Goal: Communication & Community: Answer question/provide support

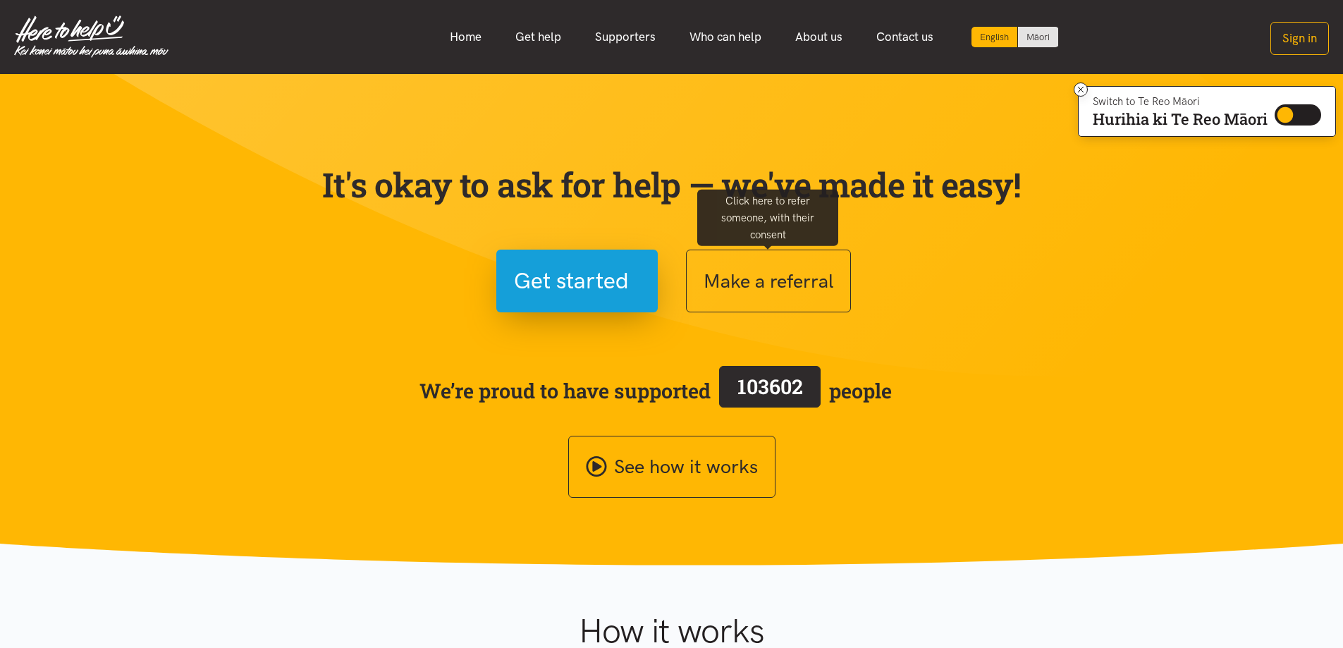
click at [766, 265] on button "Make a referral" at bounding box center [768, 281] width 165 height 63
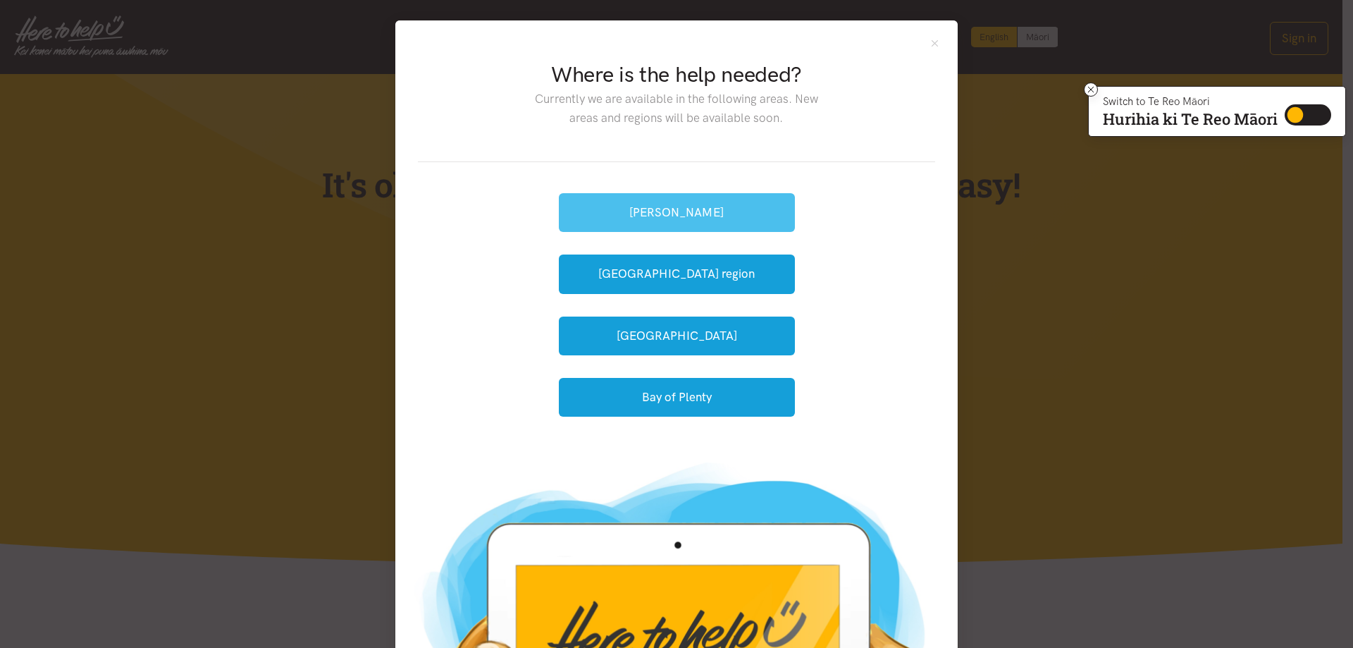
click at [706, 211] on button "[PERSON_NAME]" at bounding box center [677, 212] width 236 height 39
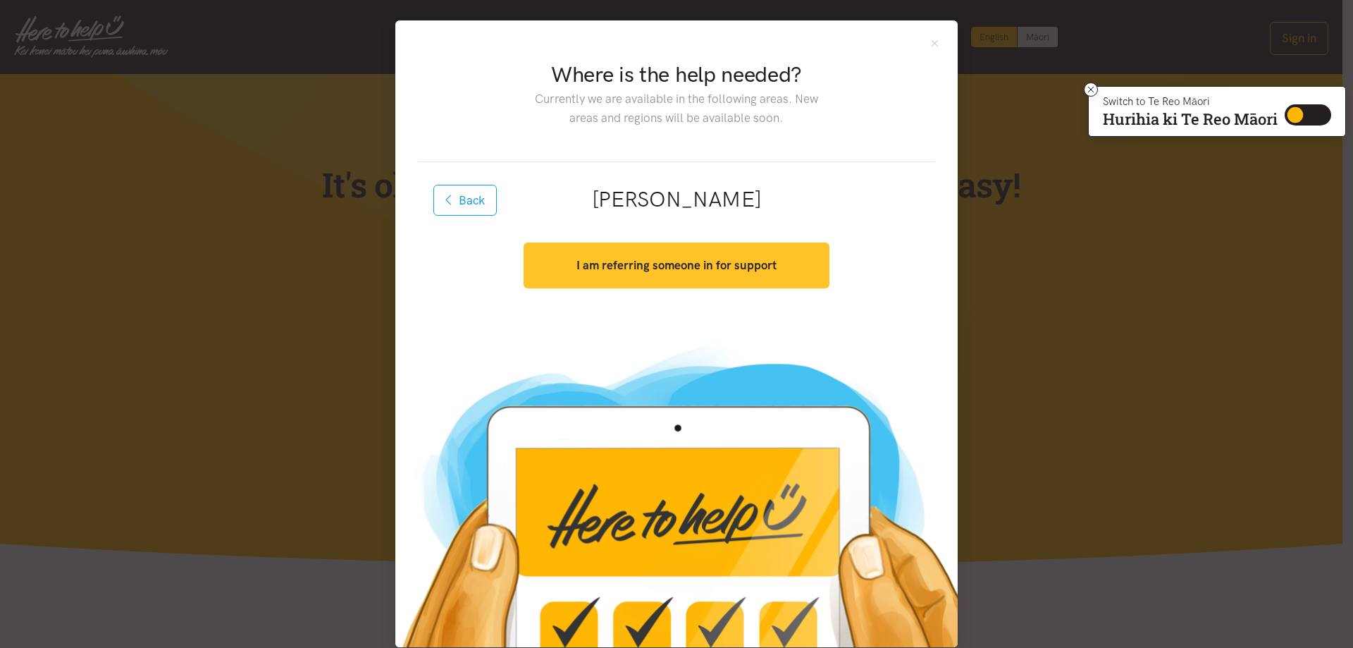
click at [709, 263] on strong "I am referring someone in for support" at bounding box center [677, 265] width 200 height 14
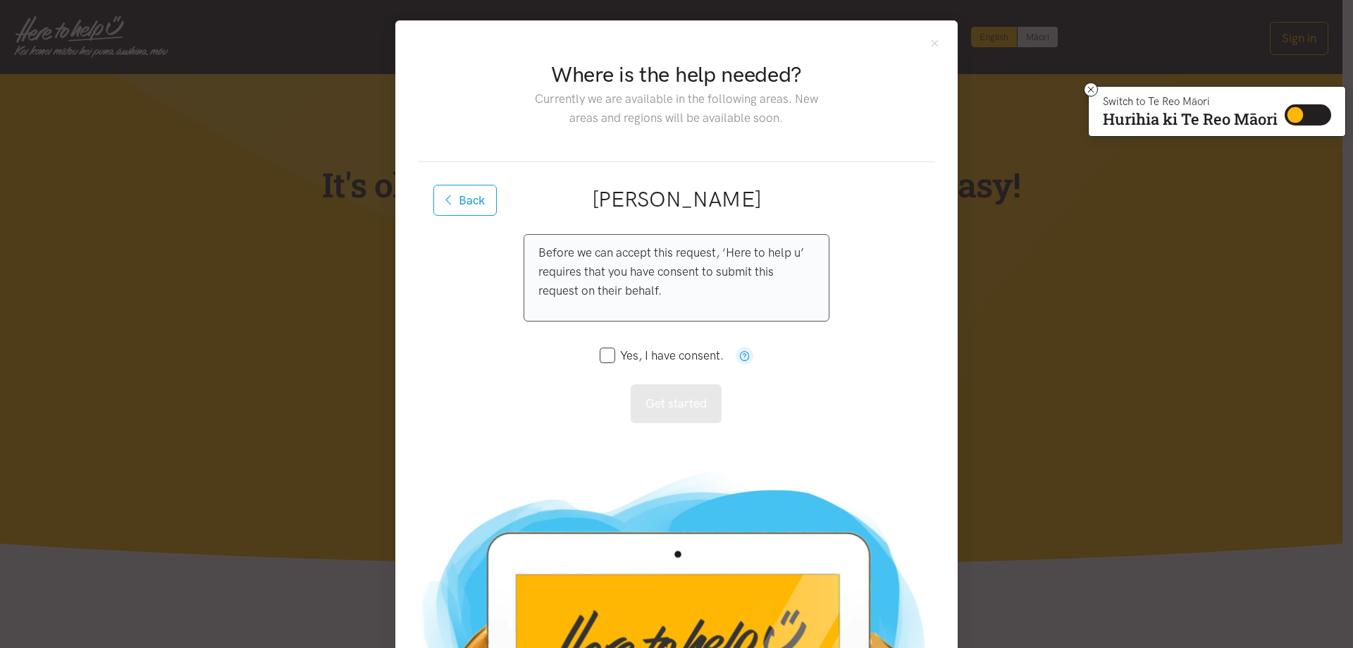
click at [603, 354] on input "Yes, I have consent." at bounding box center [662, 356] width 124 height 12
checkbox input "true"
click at [684, 410] on button "Get started" at bounding box center [676, 403] width 91 height 39
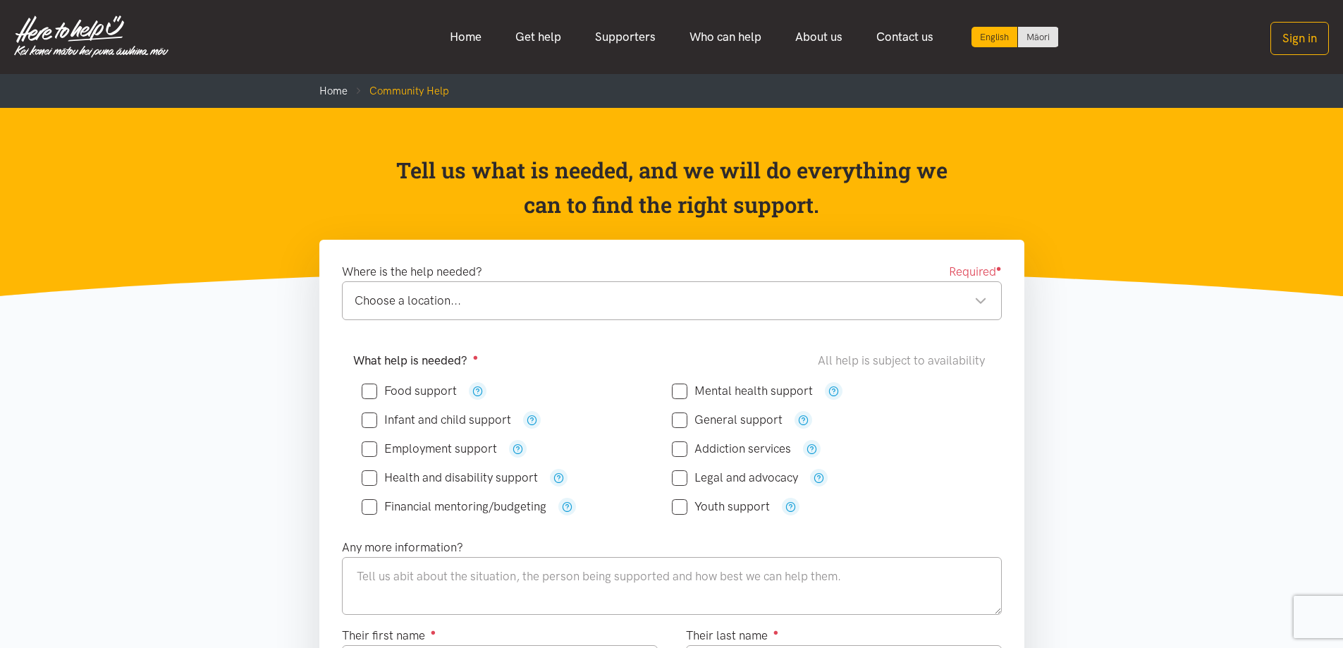
scroll to position [70, 0]
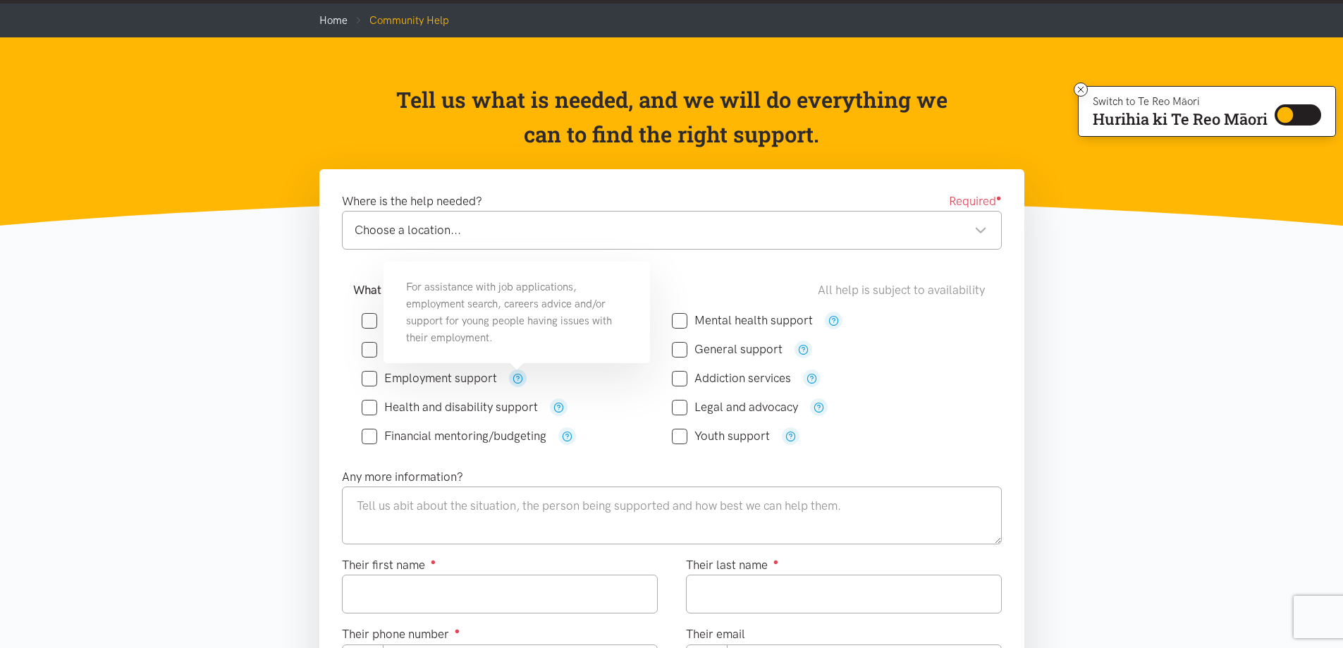
click at [517, 374] on icon "button" at bounding box center [517, 378] width 11 height 11
click at [1078, 87] on icon at bounding box center [1081, 90] width 11 height 11
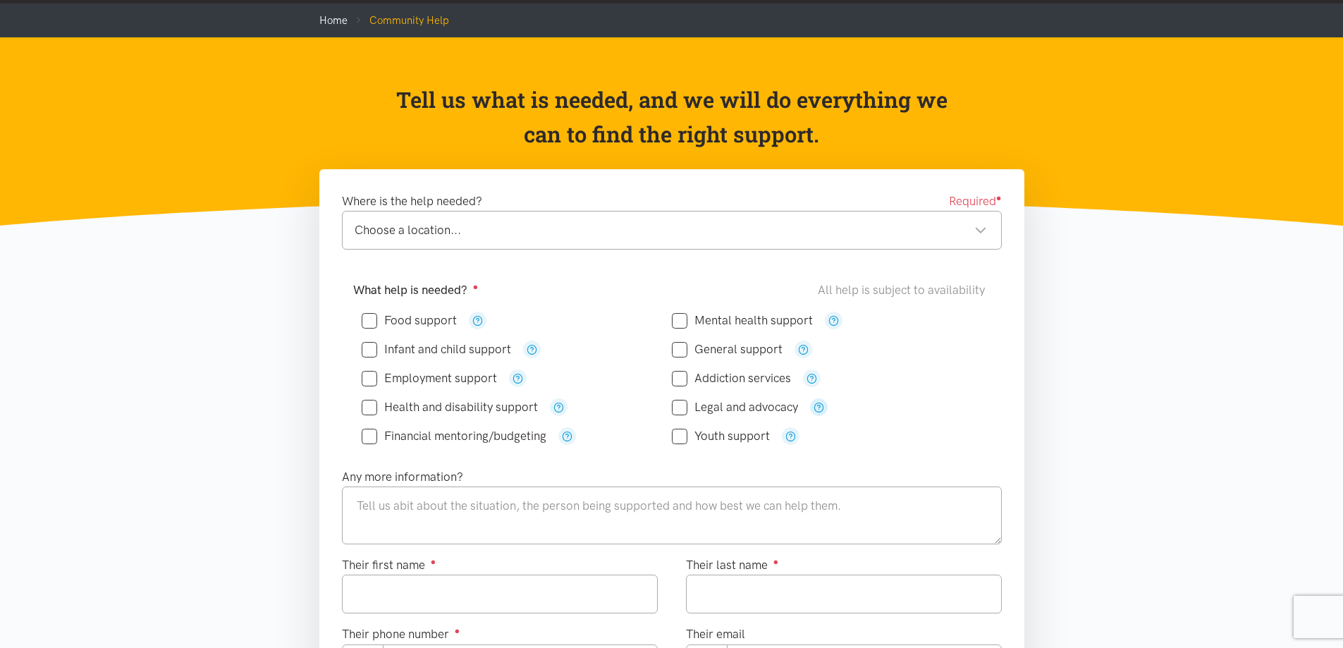
click at [818, 411] on icon "button" at bounding box center [818, 407] width 11 height 11
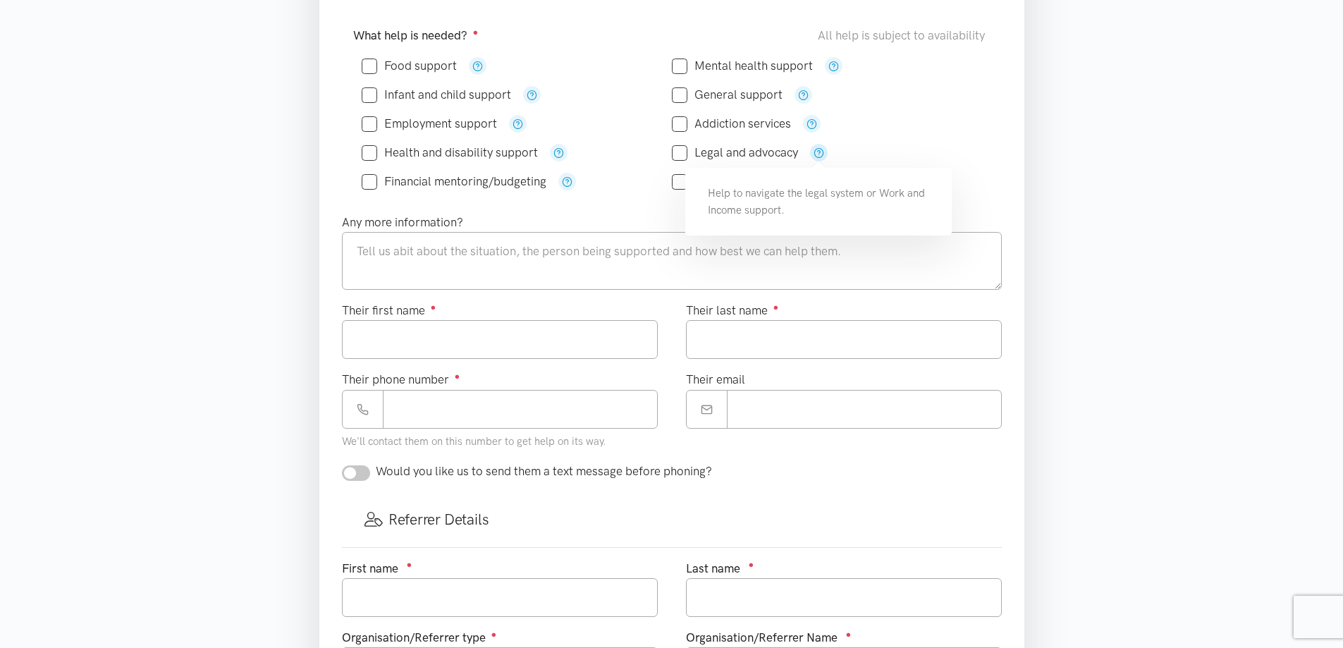
scroll to position [0, 0]
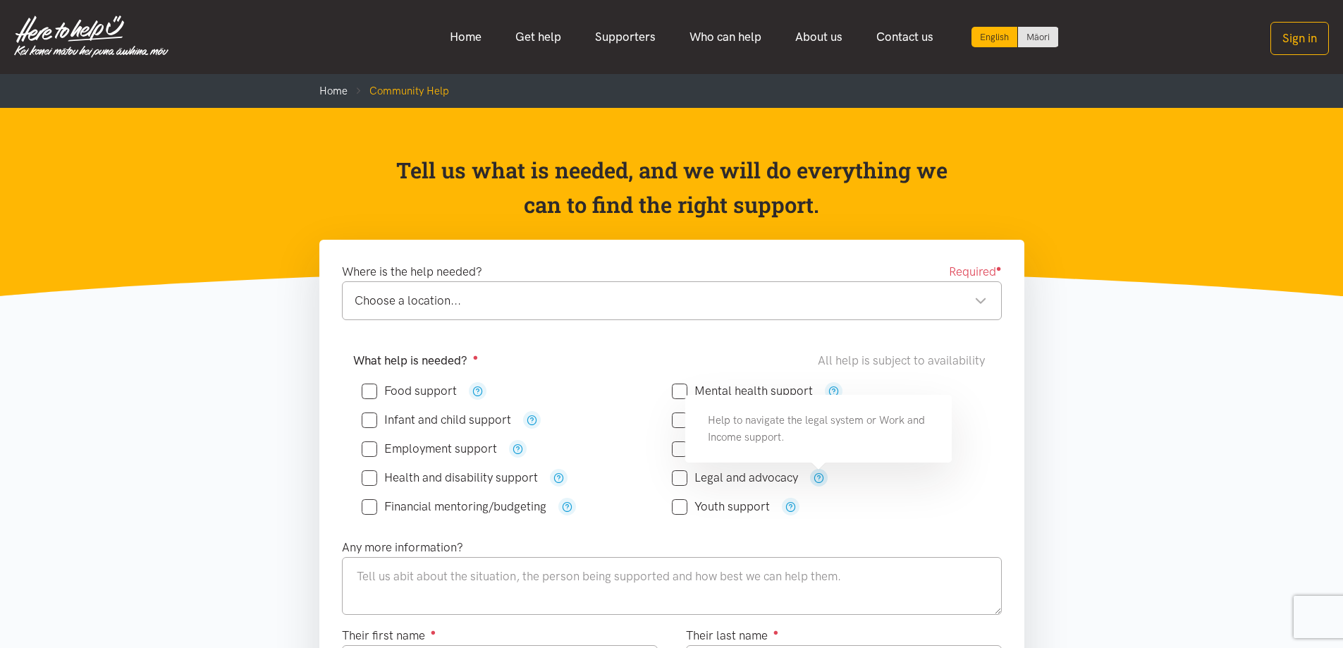
click at [820, 306] on div "Choose a location..." at bounding box center [671, 300] width 632 height 19
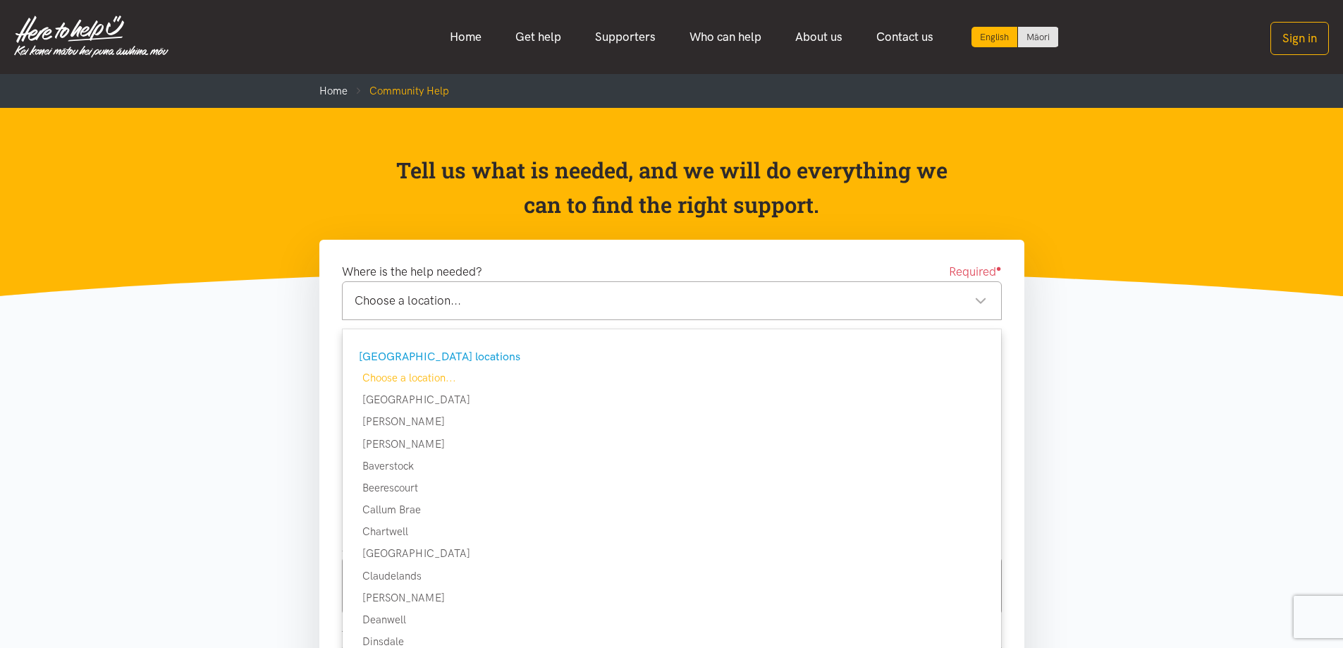
click at [820, 306] on div "Choose a location..." at bounding box center [671, 300] width 632 height 19
